Goal: Task Accomplishment & Management: Use online tool/utility

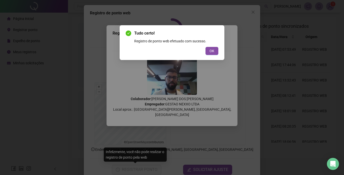
click at [210, 50] on span "OK" at bounding box center [212, 51] width 5 height 6
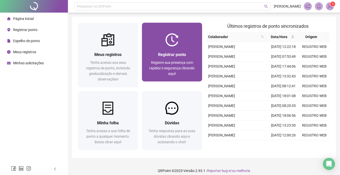
click at [178, 45] on img at bounding box center [171, 39] width 13 height 13
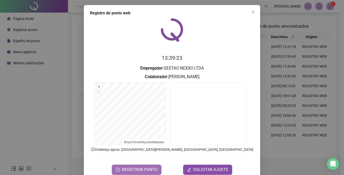
click at [139, 171] on span "REGISTRAR PONTO" at bounding box center [140, 169] width 36 height 6
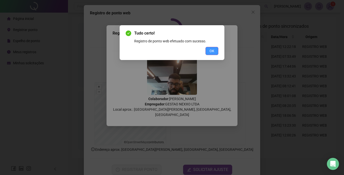
click at [210, 50] on span "OK" at bounding box center [212, 51] width 5 height 6
